Goal: Find specific page/section: Find specific page/section

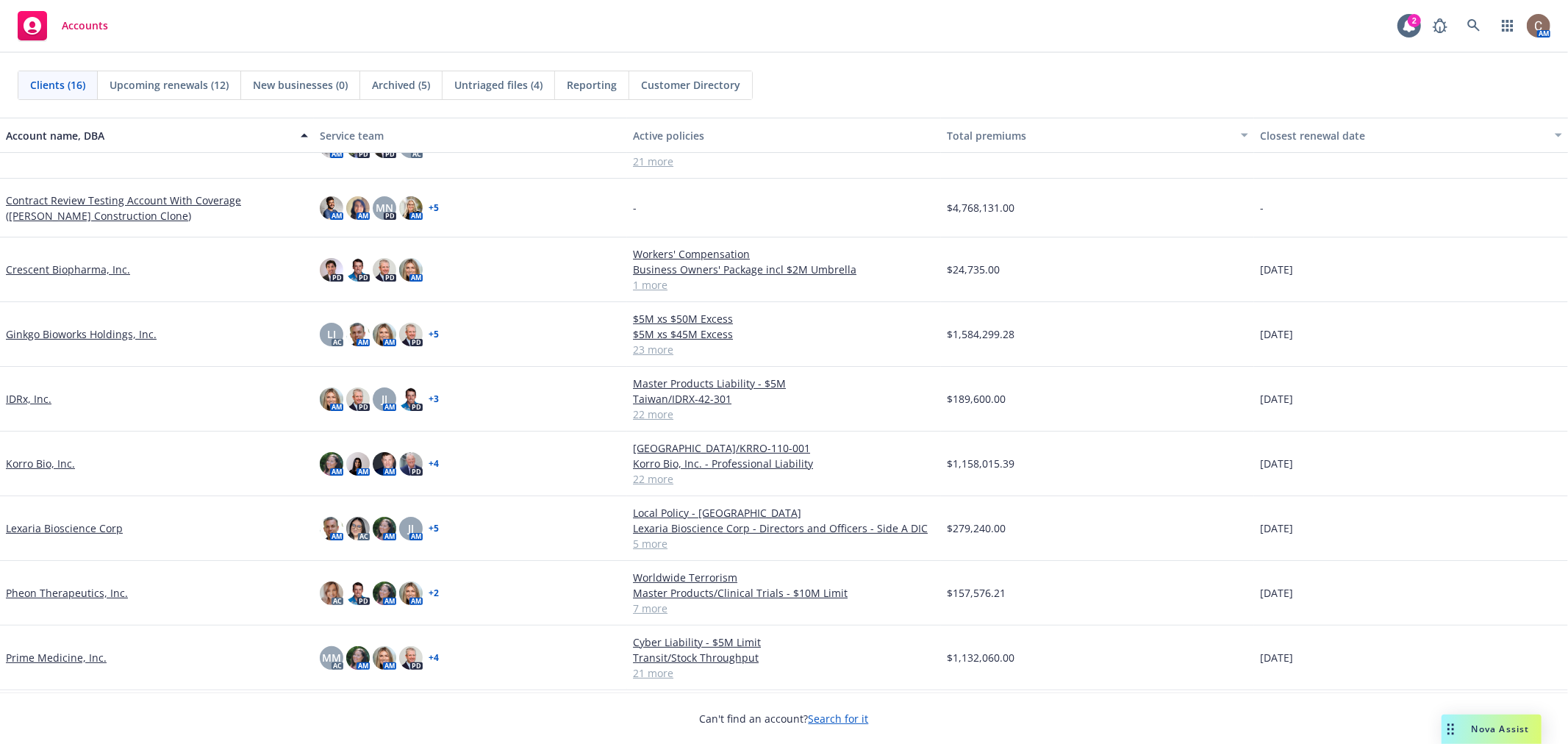
scroll to position [163, 0]
click at [41, 464] on link "Korro Bio, Inc." at bounding box center [40, 462] width 69 height 15
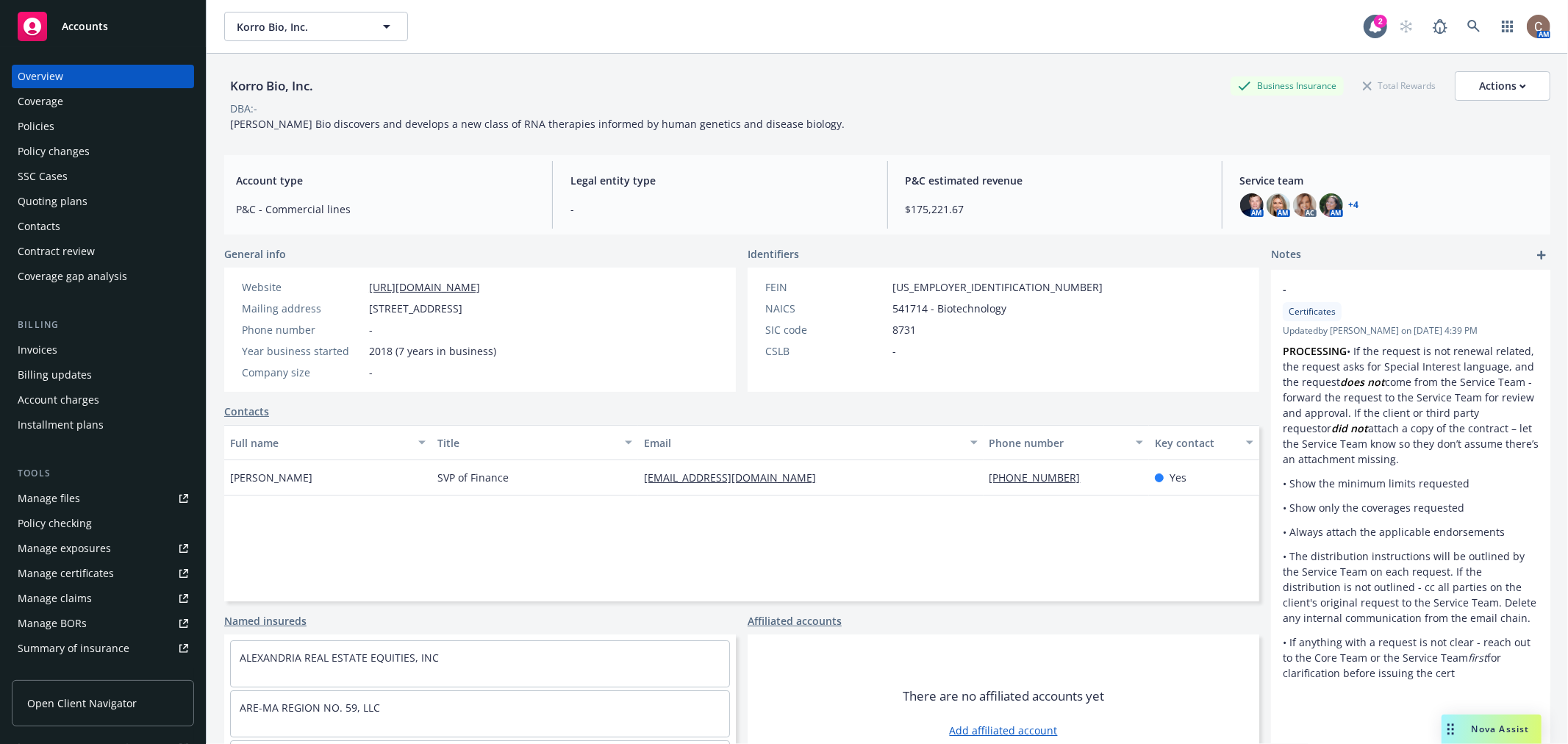
click at [88, 119] on div "Policies" at bounding box center [103, 126] width 171 height 24
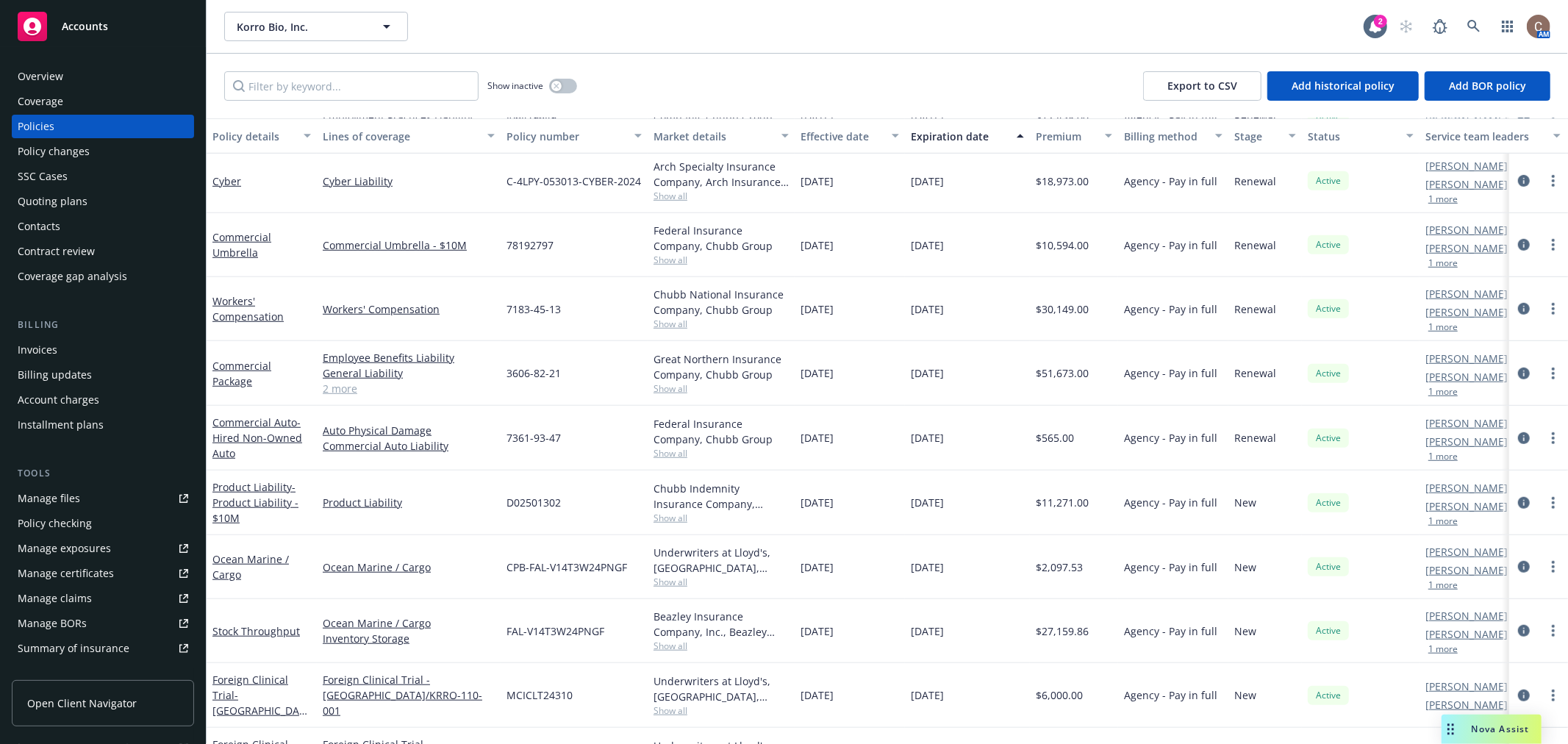
scroll to position [889, 0]
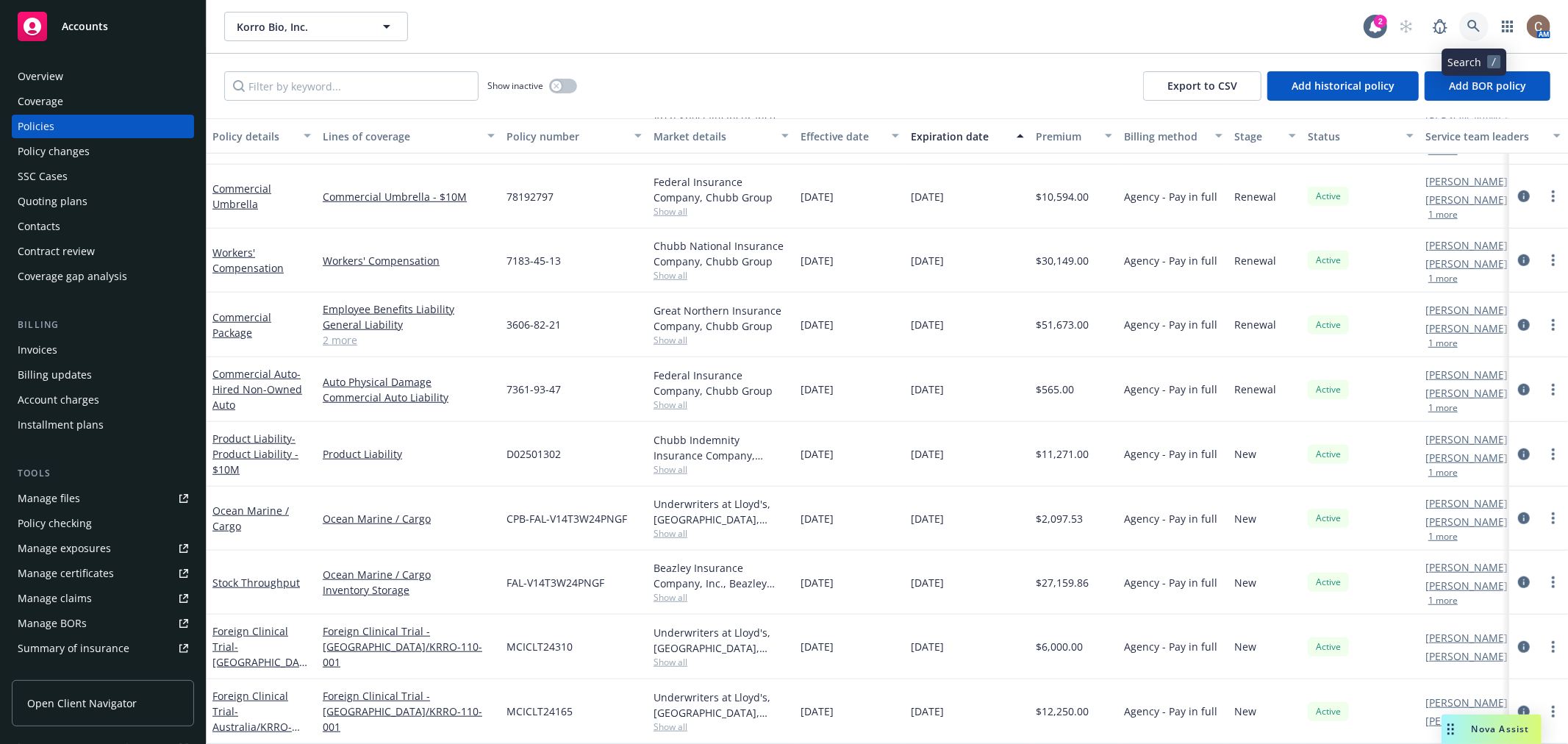
click at [1480, 26] on icon at bounding box center [1475, 27] width 13 height 13
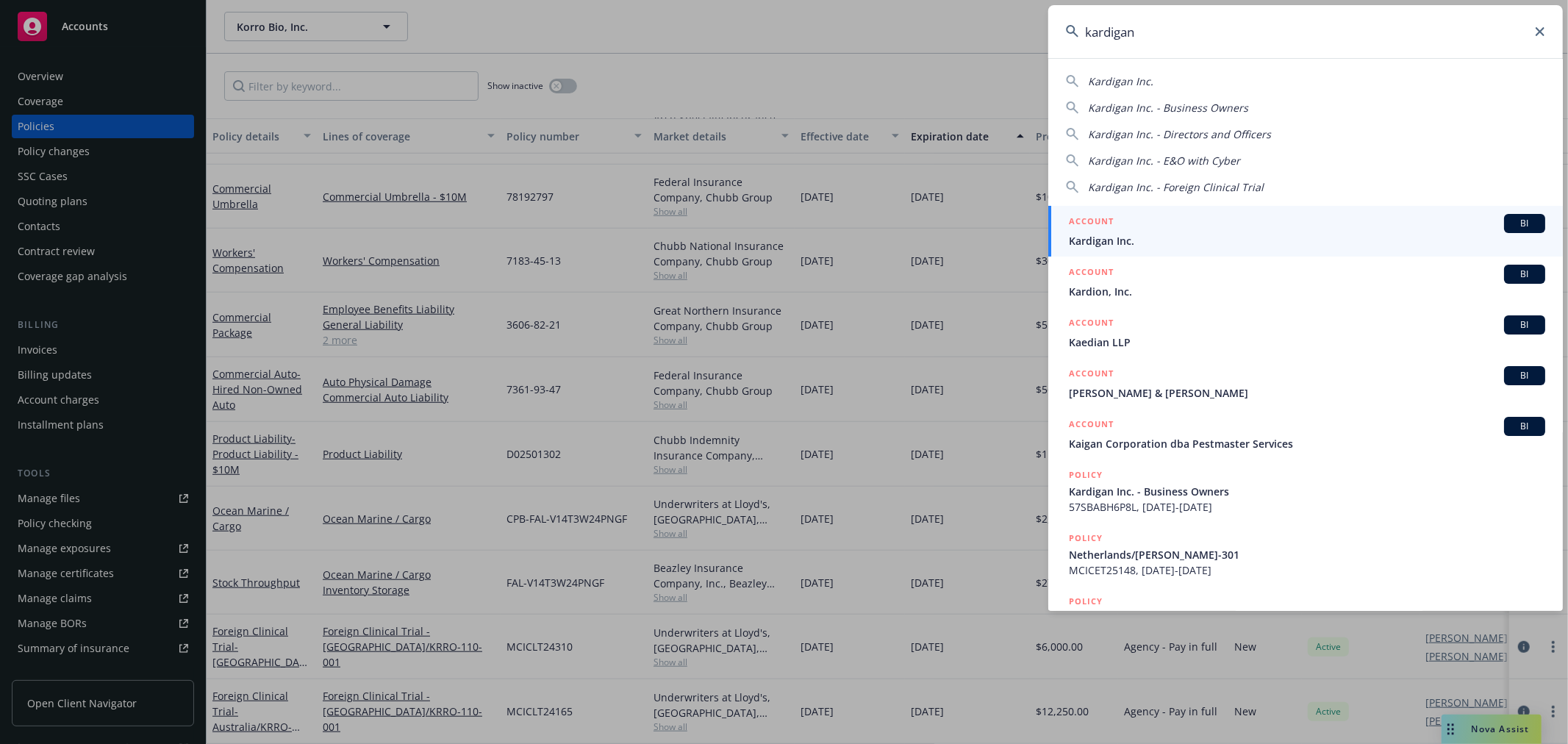
type input "kardigan"
click at [1142, 236] on span "Kardigan Inc." at bounding box center [1307, 240] width 476 height 15
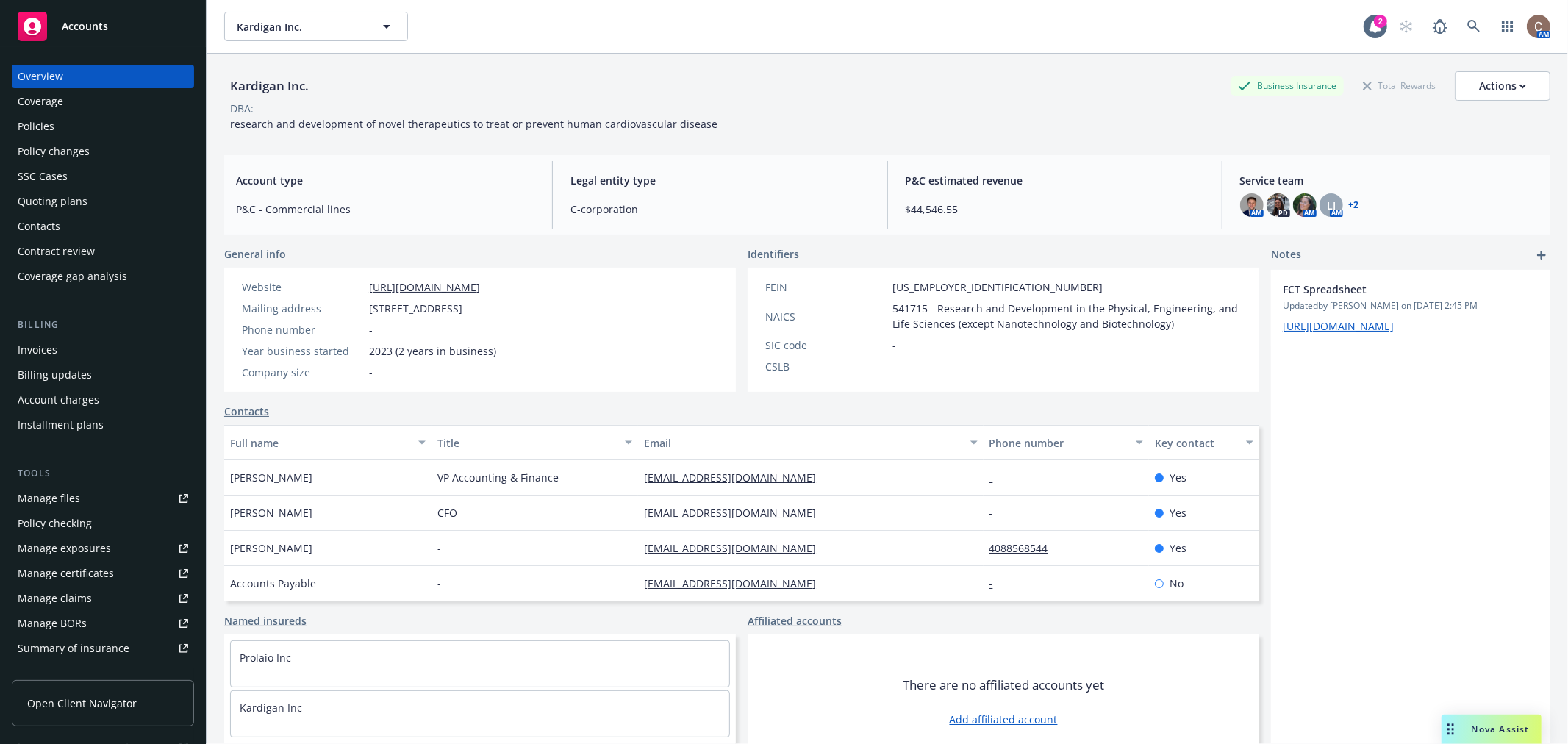
click at [42, 127] on div "Policies" at bounding box center [36, 126] width 37 height 24
